Goal: Find specific page/section: Find specific page/section

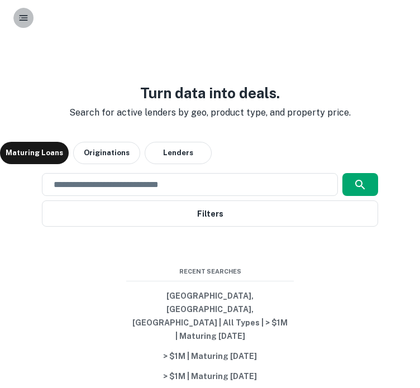
click at [13, 18] on button "button" at bounding box center [23, 18] width 20 height 20
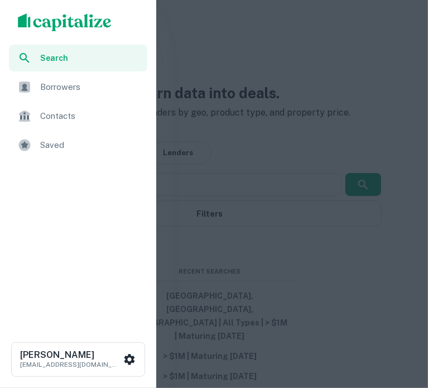
click at [59, 146] on span "Saved" at bounding box center [90, 145] width 101 height 13
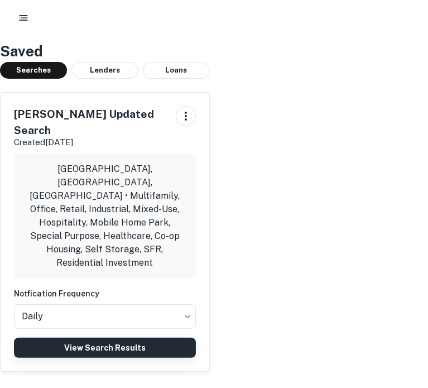
click at [125, 338] on link "View Search Results" at bounding box center [105, 348] width 182 height 20
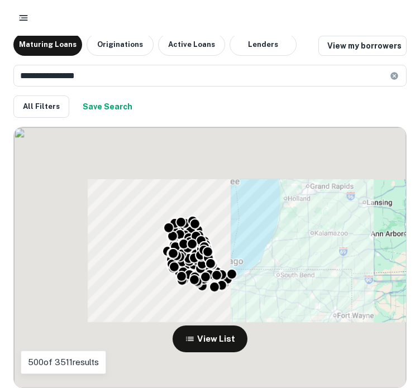
scroll to position [7, 0]
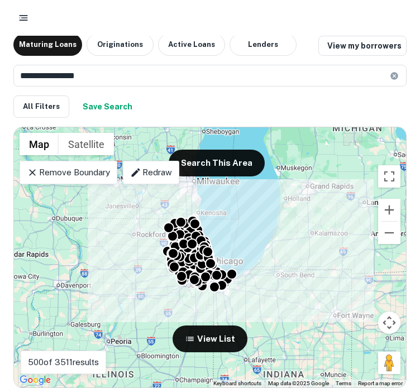
click at [215, 364] on div "To activate drag with keyboard, press Alt + Enter. Once in keyboard drag state,…" at bounding box center [210, 257] width 392 height 260
click at [223, 350] on button "View List" at bounding box center [210, 339] width 75 height 27
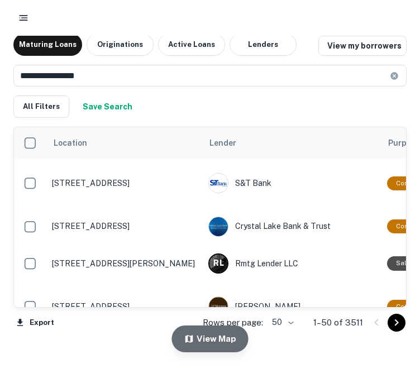
click at [223, 346] on button "View Map" at bounding box center [210, 339] width 77 height 27
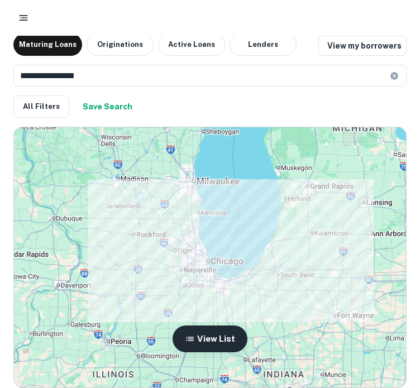
click at [218, 338] on button "View List" at bounding box center [210, 339] width 75 height 27
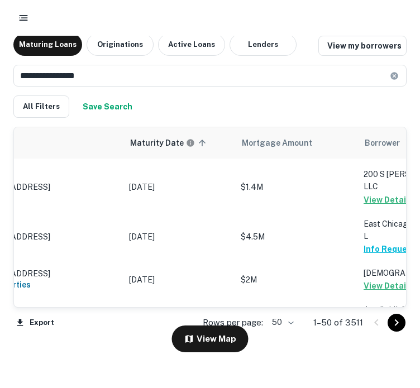
scroll to position [168, 79]
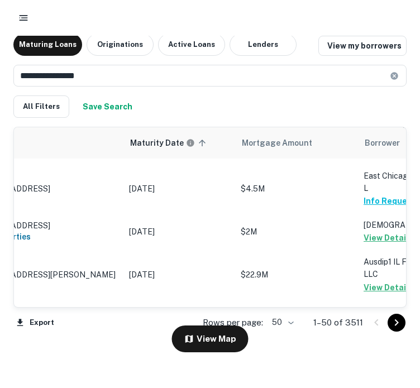
click at [74, 310] on div "Export Rows per page: 50 ** 1–50 of 3511" at bounding box center [209, 323] width 393 height 30
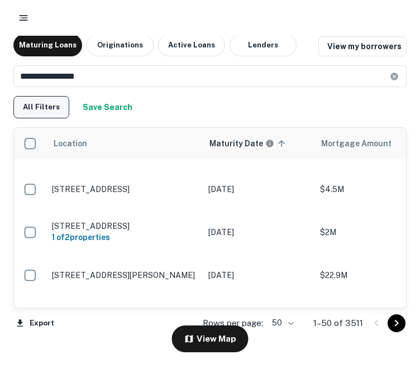
scroll to position [7, 0]
